Goal: Task Accomplishment & Management: Use online tool/utility

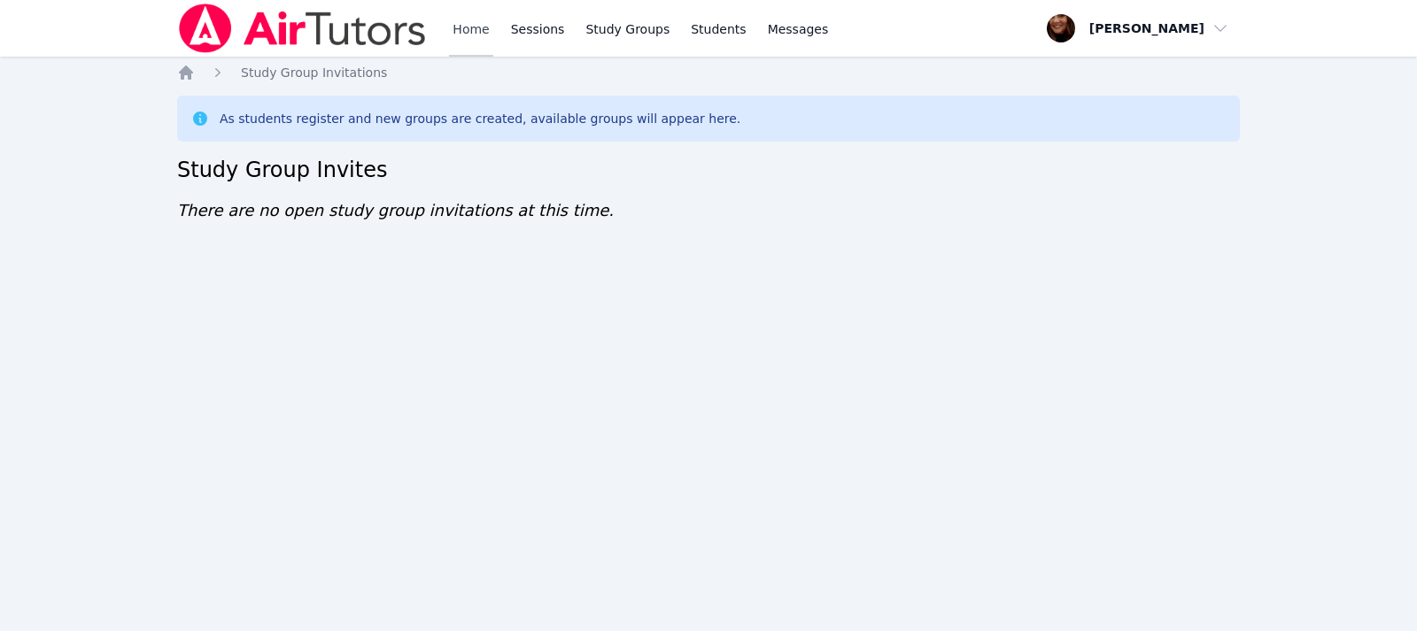
click at [468, 30] on link "Home" at bounding box center [470, 28] width 43 height 57
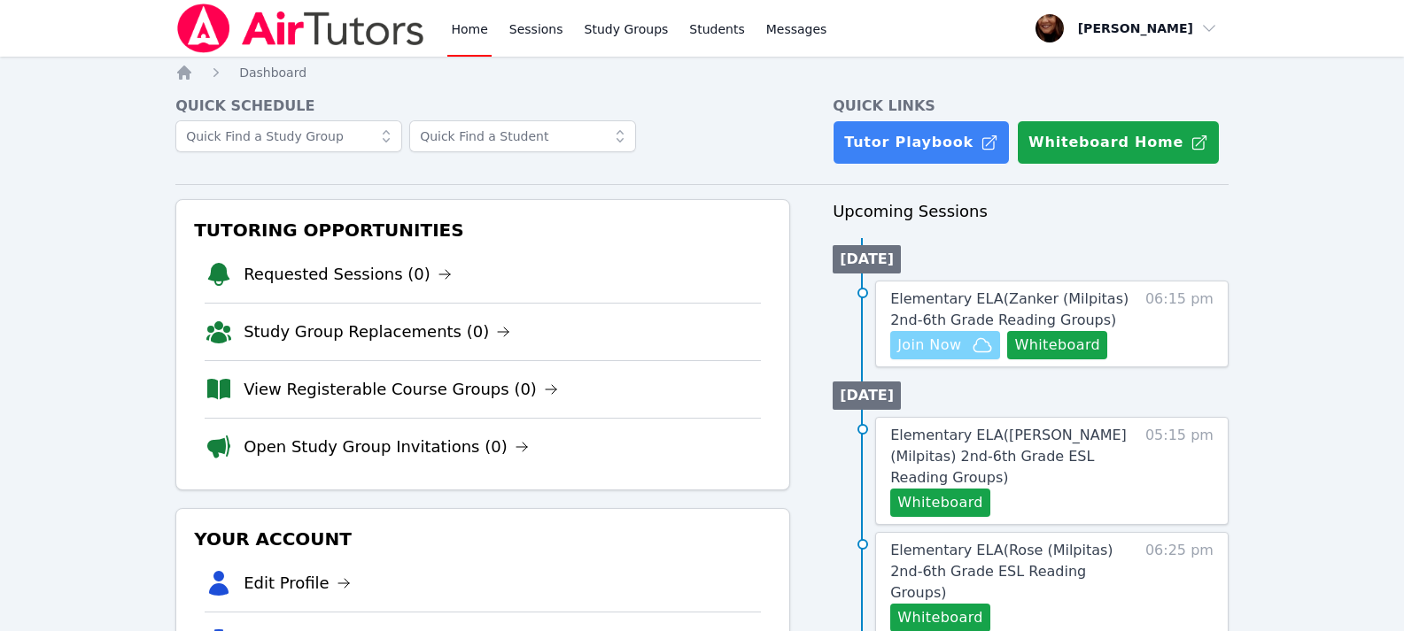
click at [937, 348] on span "Join Now" at bounding box center [929, 345] width 64 height 21
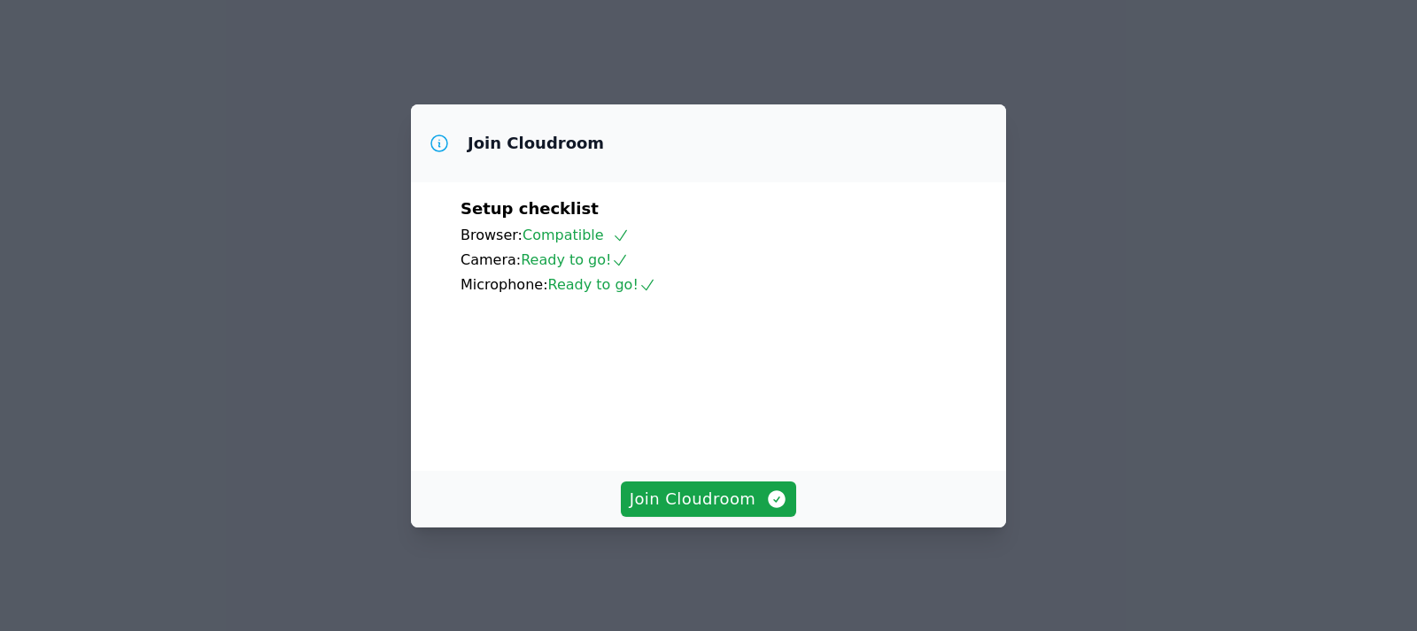
scroll to position [120, 0]
click at [685, 504] on span "Join Cloudroom" at bounding box center [709, 499] width 159 height 25
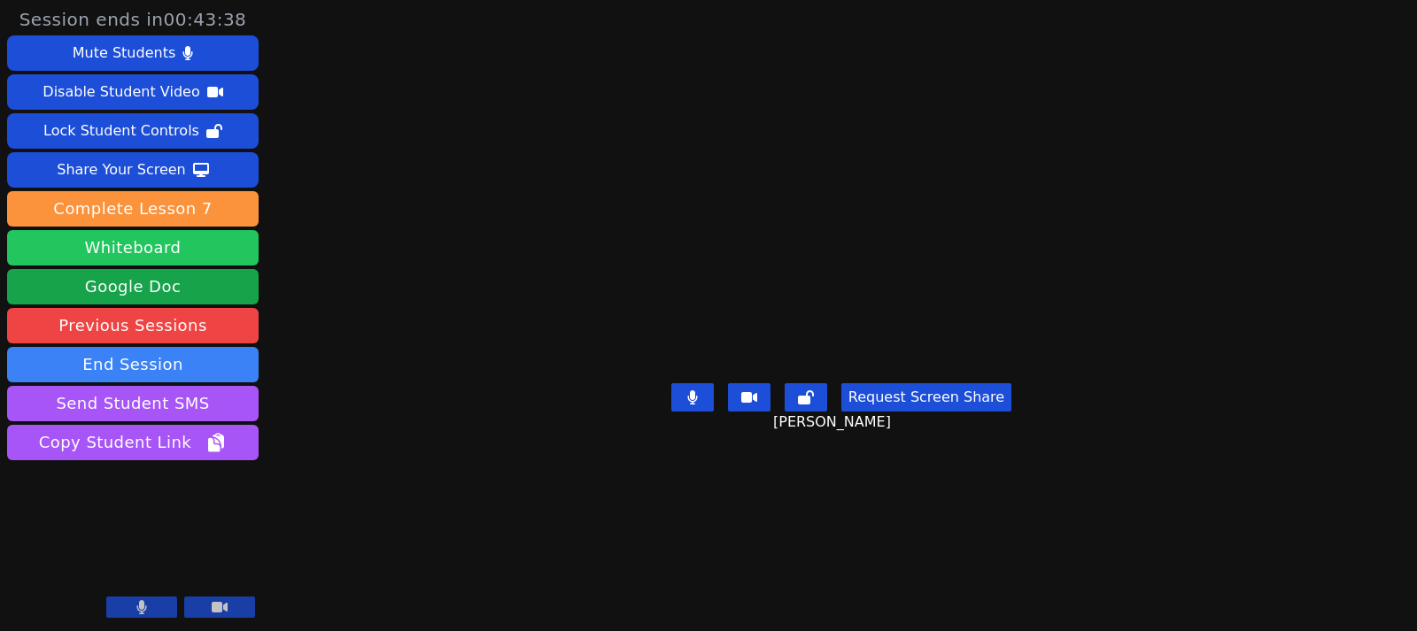
click at [160, 240] on button "Whiteboard" at bounding box center [133, 247] width 252 height 35
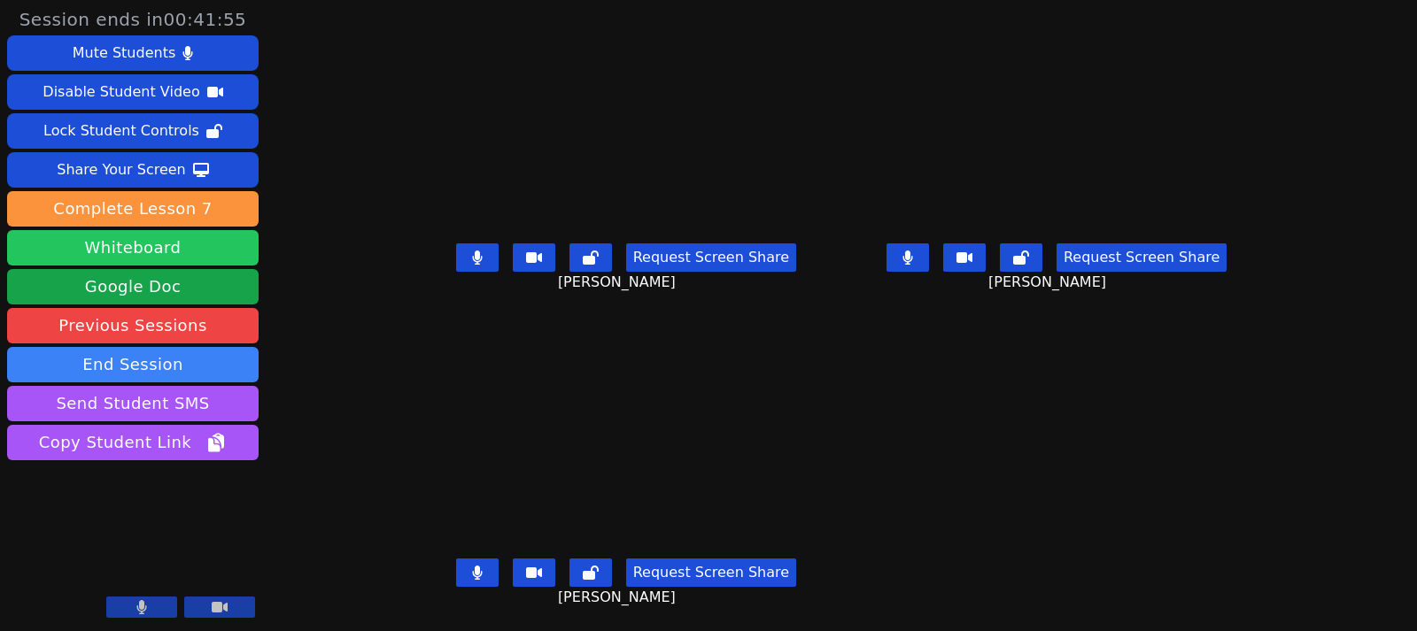
click at [172, 247] on button "Whiteboard" at bounding box center [133, 247] width 252 height 35
click at [912, 257] on icon at bounding box center [907, 258] width 10 height 14
click at [929, 260] on button at bounding box center [908, 258] width 43 height 28
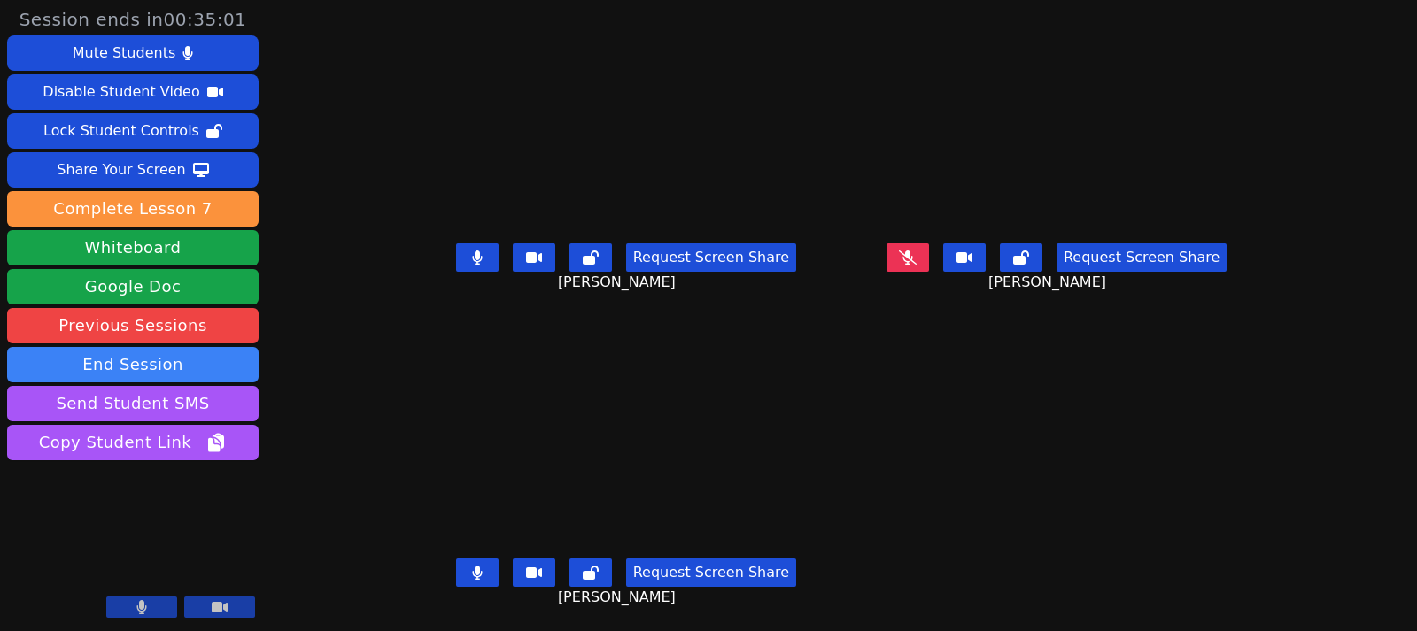
click at [474, 263] on button at bounding box center [477, 258] width 43 height 28
click at [472, 259] on icon at bounding box center [477, 258] width 11 height 14
click at [912, 264] on icon at bounding box center [907, 258] width 10 height 14
click at [460, 248] on button at bounding box center [477, 258] width 43 height 28
click at [920, 258] on button at bounding box center [908, 258] width 43 height 28
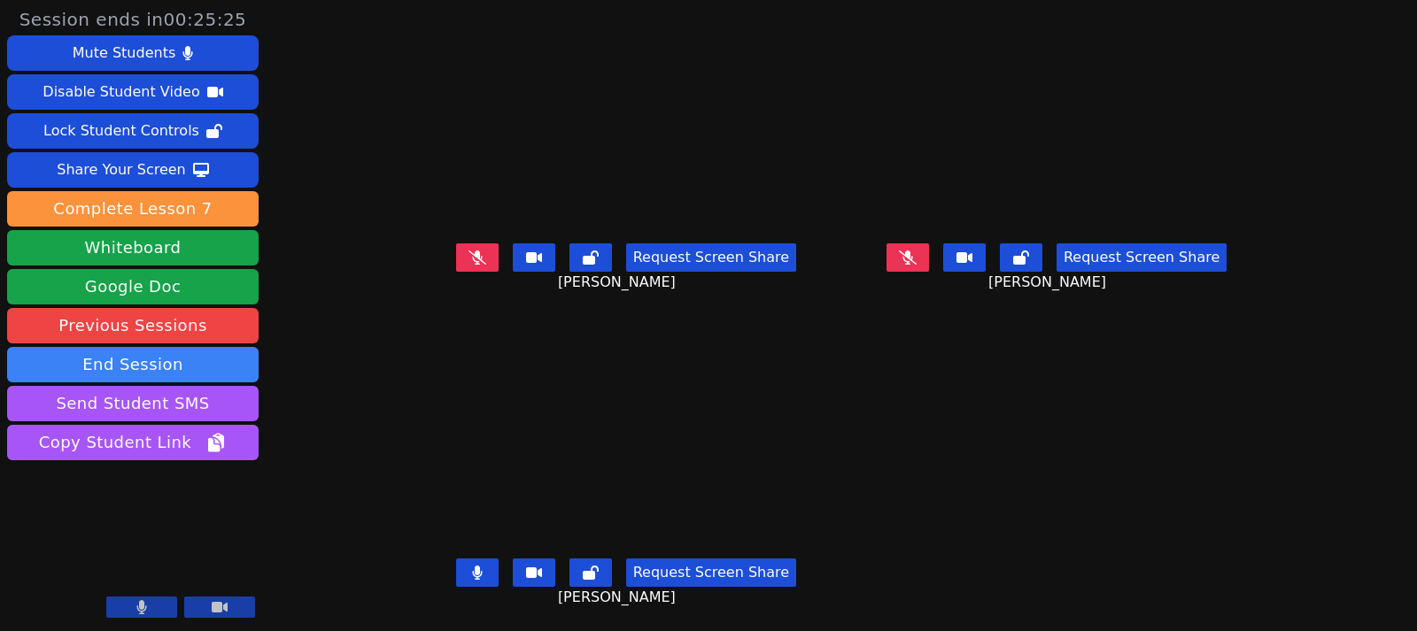
click at [469, 260] on icon at bounding box center [478, 258] width 18 height 14
click at [917, 259] on icon at bounding box center [908, 257] width 18 height 14
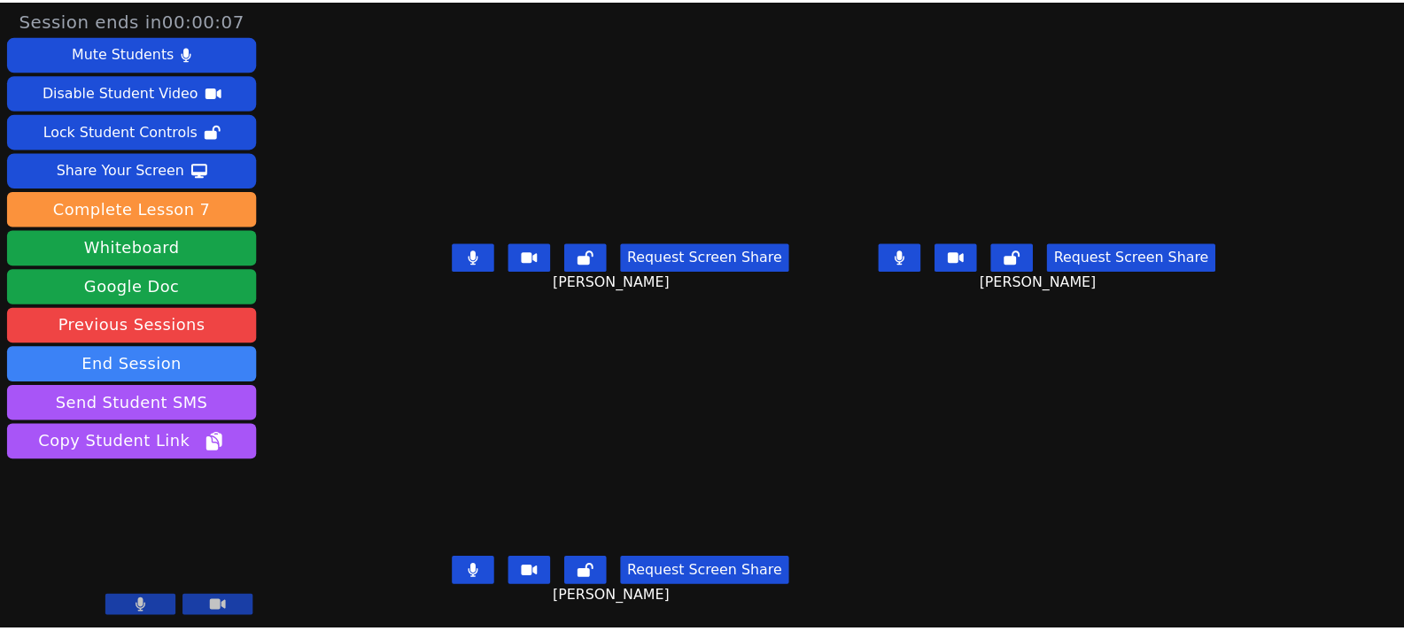
scroll to position [13, 0]
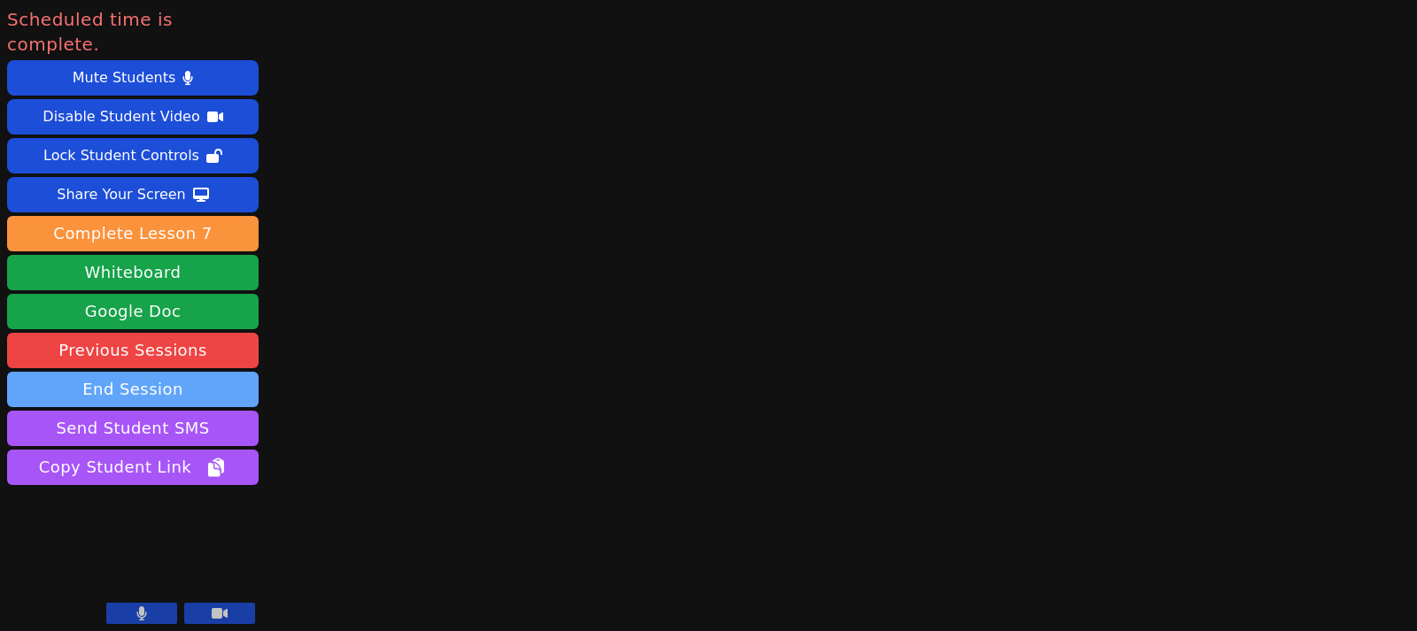
click at [127, 372] on button "End Session" at bounding box center [133, 389] width 252 height 35
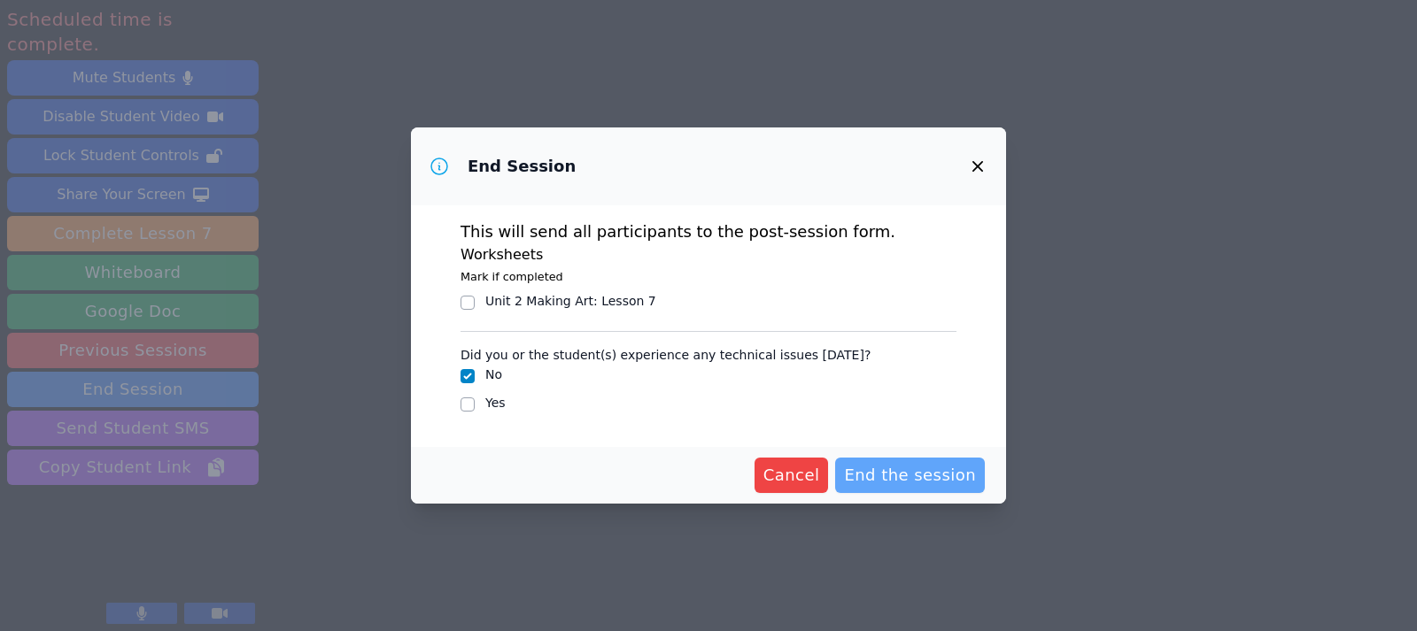
click at [902, 476] on span "End the session" at bounding box center [910, 475] width 132 height 25
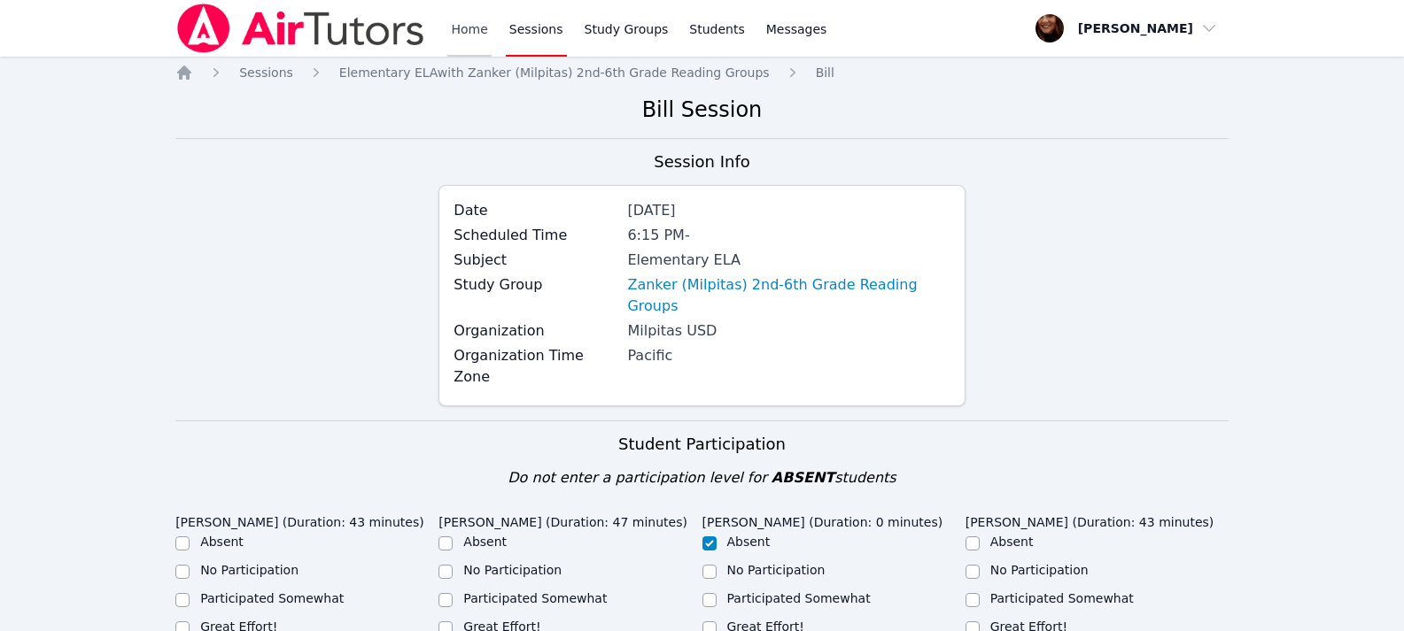
click at [474, 31] on link "Home" at bounding box center [468, 28] width 43 height 57
